Goal: Navigation & Orientation: Understand site structure

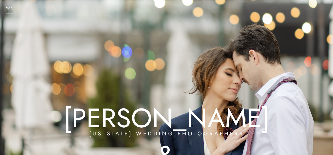
click at [256, 64] on div at bounding box center [166, 106] width 462 height 213
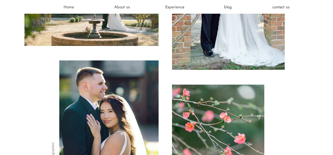
scroll to position [354, 0]
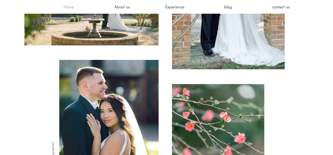
click at [72, 7] on h3 "Home" at bounding box center [69, 6] width 32 height 5
click at [126, 5] on h3 "About us" at bounding box center [122, 6] width 32 height 5
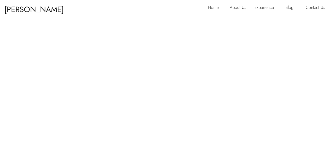
click at [263, 7] on p "Experience" at bounding box center [266, 8] width 24 height 9
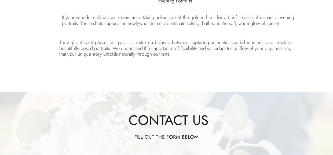
scroll to position [1216, 0]
